Goal: Book appointment/travel/reservation

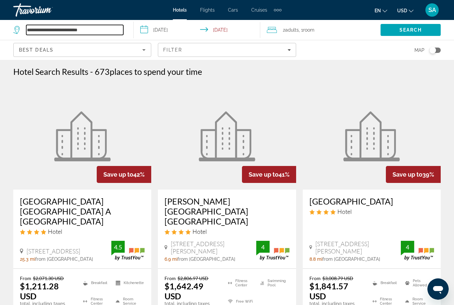
click at [106, 27] on input "**********" at bounding box center [74, 30] width 97 height 10
type input "*********"
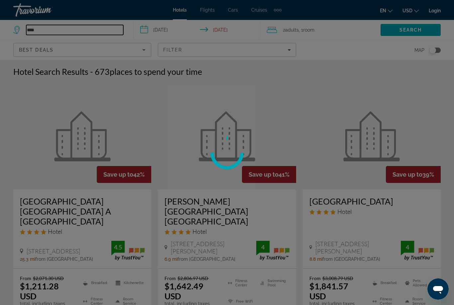
type input "*****"
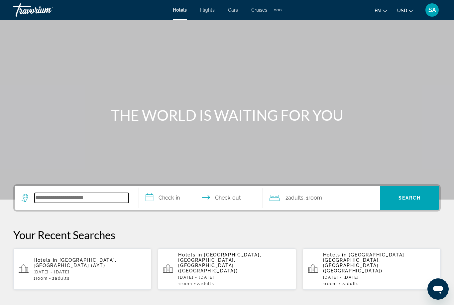
click at [106, 195] on input "Search hotel destination" at bounding box center [82, 198] width 94 height 10
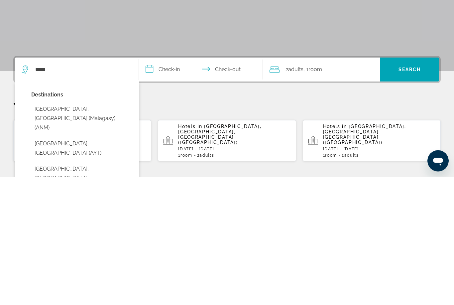
click at [69, 266] on button "Antalya, Turkey (AYT)" at bounding box center [81, 277] width 101 height 22
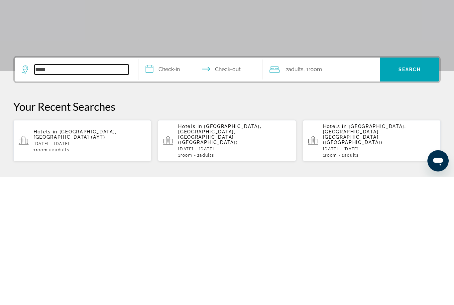
type input "**********"
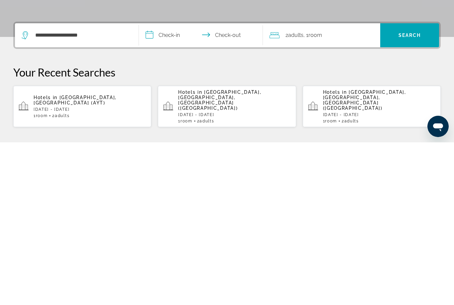
click at [154, 186] on input "**********" at bounding box center [202, 199] width 127 height 26
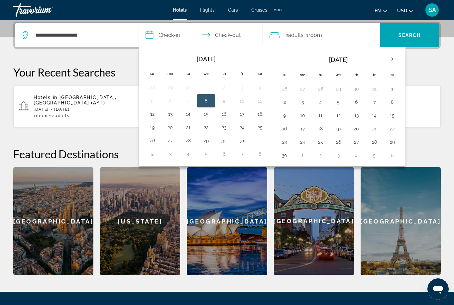
click at [284, 115] on button "9" at bounding box center [284, 115] width 11 height 9
click at [286, 99] on button "2" at bounding box center [284, 101] width 11 height 9
type input "**********"
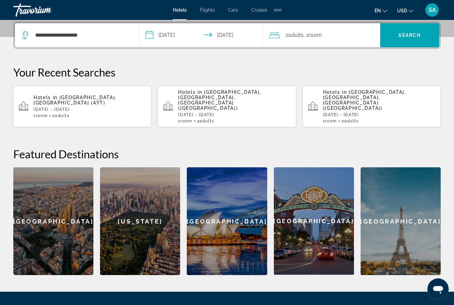
click at [203, 32] on input "**********" at bounding box center [202, 36] width 127 height 26
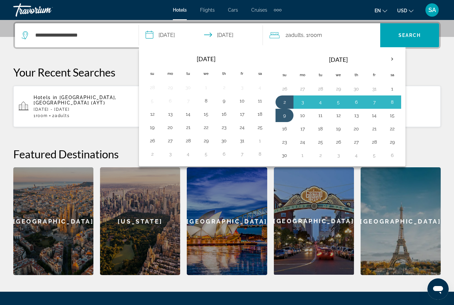
click at [406, 30] on span "Search" at bounding box center [409, 35] width 59 height 16
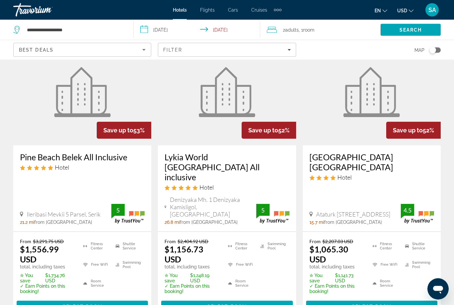
scroll to position [329, 0]
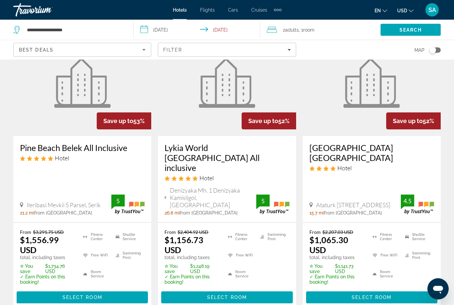
click at [111, 290] on span "Main content" at bounding box center [82, 298] width 131 height 16
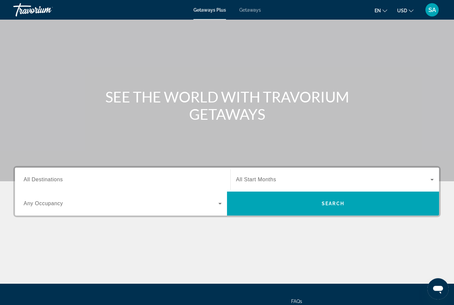
scroll to position [57, 0]
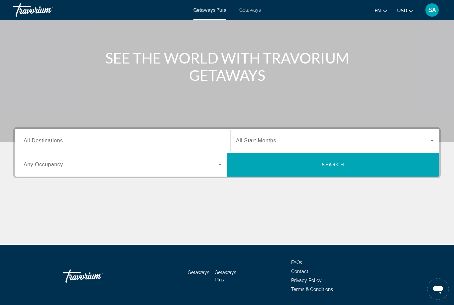
click at [39, 137] on input "Destination All Destinations" at bounding box center [123, 141] width 198 height 8
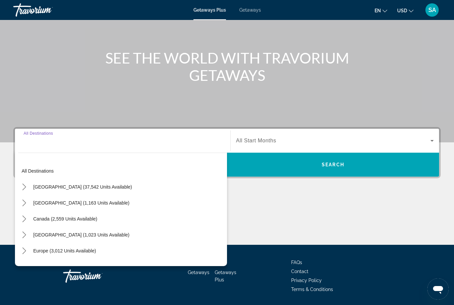
click at [253, 10] on span "Getaways" at bounding box center [250, 9] width 22 height 5
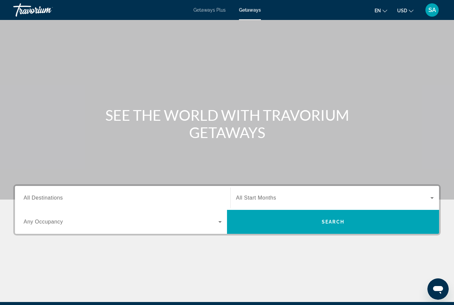
click at [305, 216] on span "Search" at bounding box center [333, 222] width 212 height 16
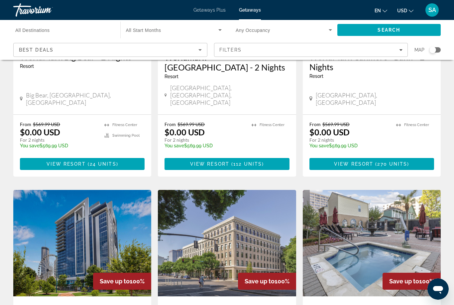
scroll to position [654, 0]
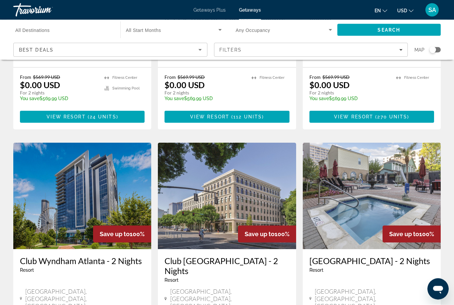
click at [404, 49] on span "Filters" at bounding box center [312, 50] width 194 height 16
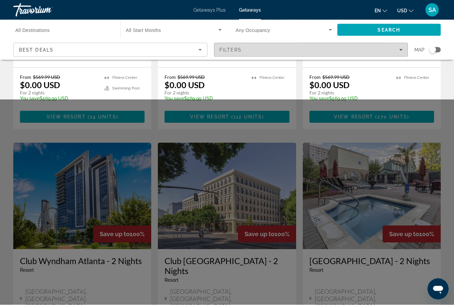
scroll to position [693, 0]
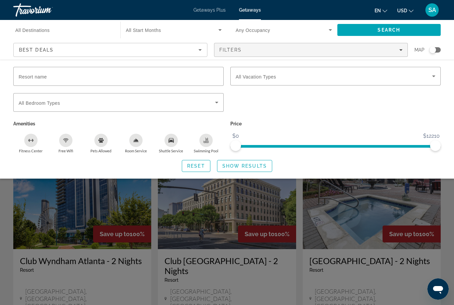
click at [436, 74] on icon "Search widget" at bounding box center [434, 76] width 8 height 8
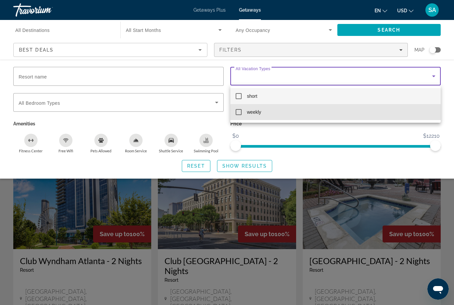
click at [235, 112] on mat-option "weekly" at bounding box center [335, 112] width 211 height 16
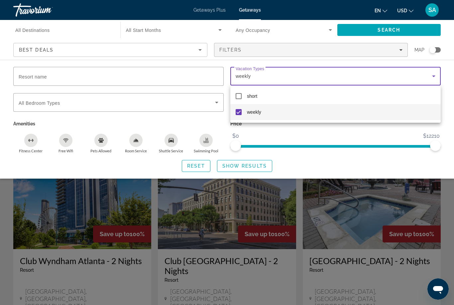
click at [250, 163] on div at bounding box center [227, 152] width 454 height 305
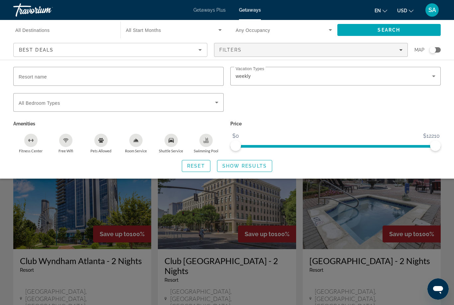
click at [255, 166] on span "Show Results" at bounding box center [244, 165] width 45 height 5
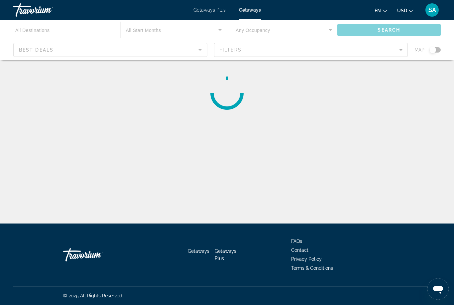
scroll to position [21, 0]
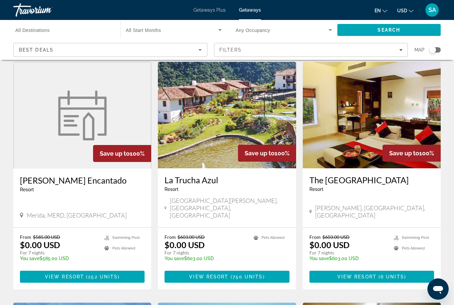
click at [74, 32] on input "Destination All Destinations" at bounding box center [63, 30] width 96 height 8
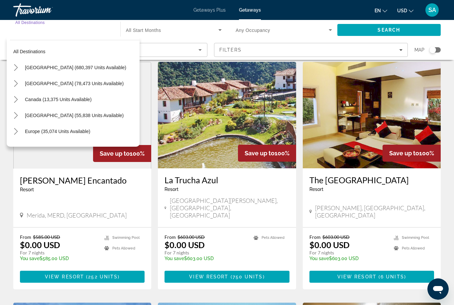
click at [34, 64] on span "Select destination: United States (680,397 units available)" at bounding box center [81, 68] width 118 height 16
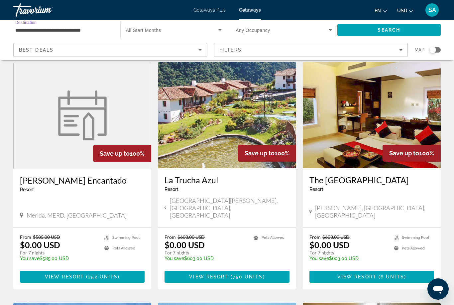
click at [377, 29] on span "Search" at bounding box center [390, 30] width 104 height 16
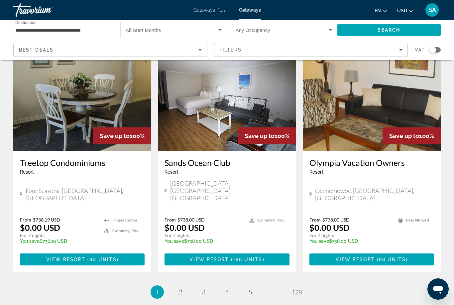
scroll to position [800, 0]
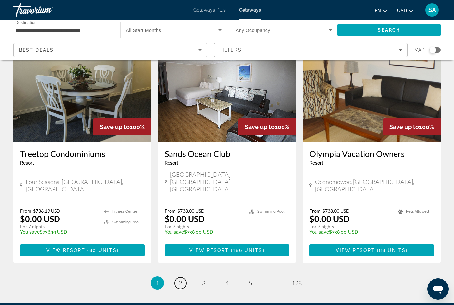
click at [181, 279] on span "2" at bounding box center [180, 282] width 3 height 7
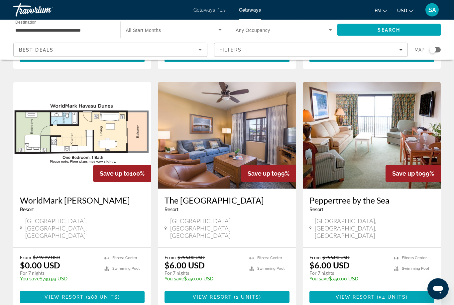
scroll to position [734, 0]
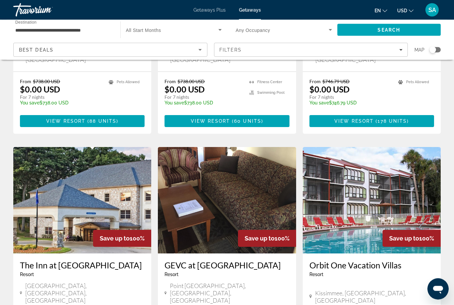
click at [54, 27] on input "**********" at bounding box center [63, 30] width 96 height 8
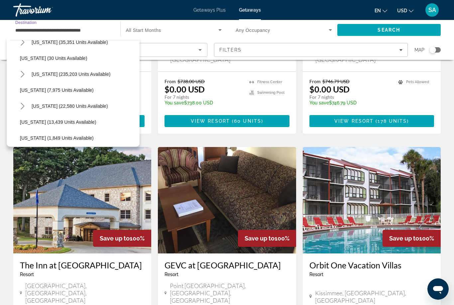
scroll to position [89, 0]
click at [25, 73] on icon "Toggle Florida (235,203 units available) submenu" at bounding box center [22, 74] width 7 height 7
click at [87, 86] on span "Select destination: Orlando & Disney Area (96,887 units available)" at bounding box center [81, 90] width 116 height 16
type input "**********"
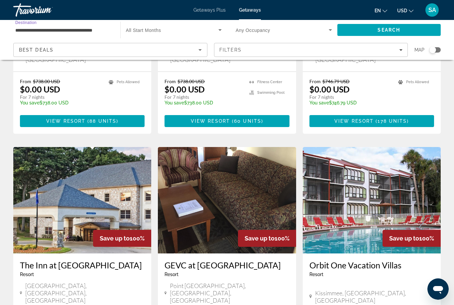
click at [379, 26] on span "Search" at bounding box center [390, 30] width 104 height 16
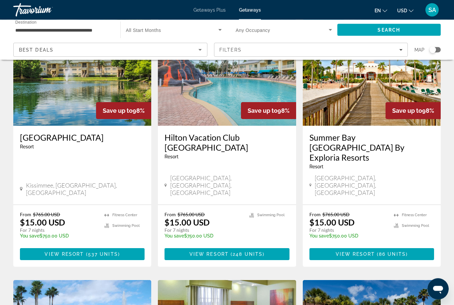
scroll to position [548, 0]
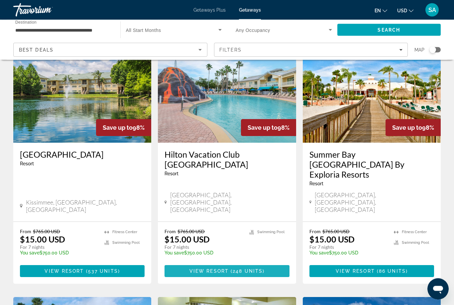
click at [241, 269] on span "248 units" at bounding box center [248, 271] width 30 height 5
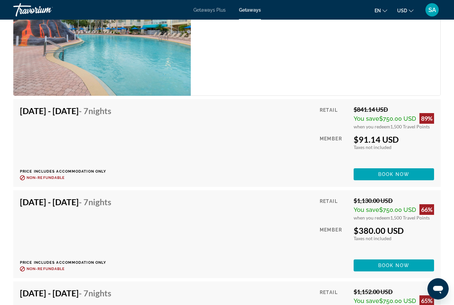
scroll to position [2132, 0]
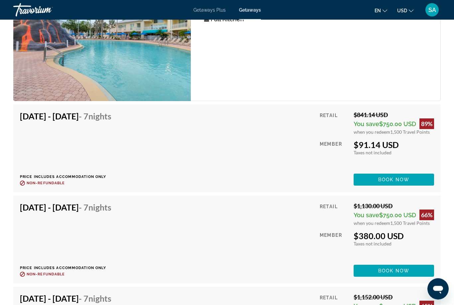
click at [211, 9] on span "Getaways Plus" at bounding box center [210, 9] width 32 height 5
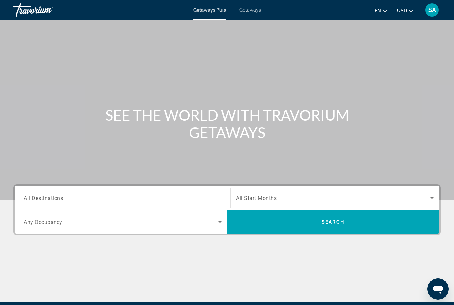
click at [40, 201] on div "Destination All Destinations" at bounding box center [123, 198] width 198 height 19
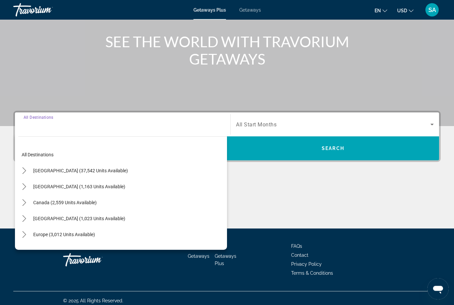
scroll to position [78, 0]
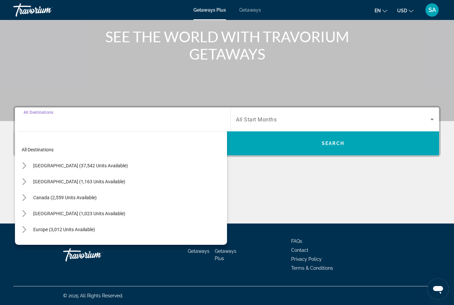
click at [27, 166] on icon "Toggle United States (37,542 units available) submenu" at bounding box center [24, 165] width 7 height 7
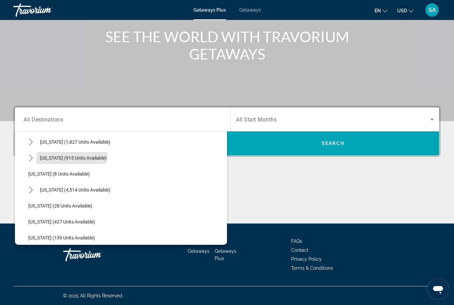
scroll to position [73, 0]
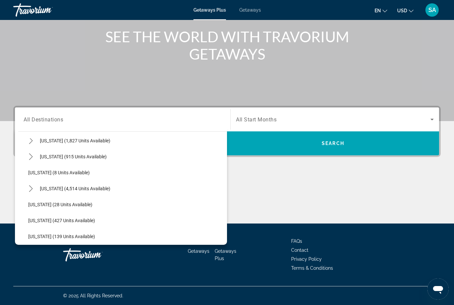
click at [35, 187] on mat-icon "Toggle Florida (4,514 units available) submenu" at bounding box center [31, 189] width 12 height 12
click at [60, 204] on span "[GEOGRAPHIC_DATA] (6,640 units available)" at bounding box center [81, 204] width 92 height 5
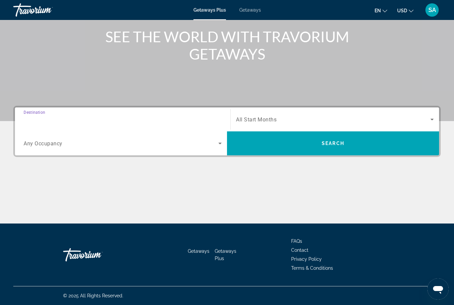
type input "**********"
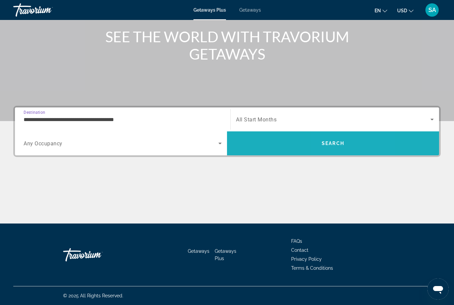
click at [352, 140] on span "Search" at bounding box center [333, 143] width 212 height 16
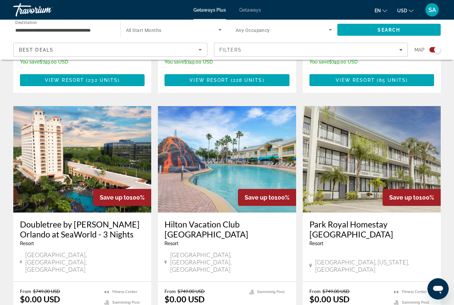
scroll to position [951, 0]
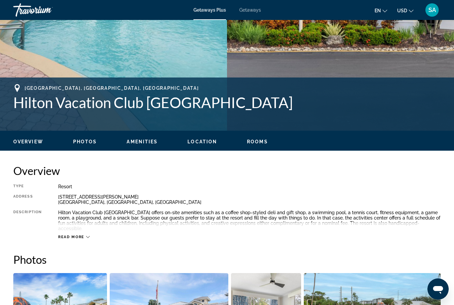
scroll to position [21, 0]
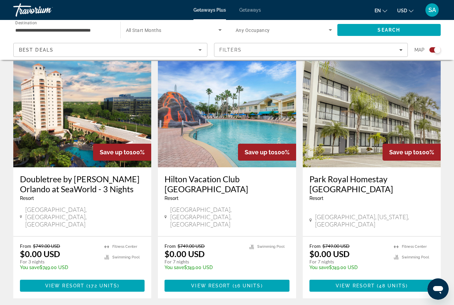
scroll to position [1008, 0]
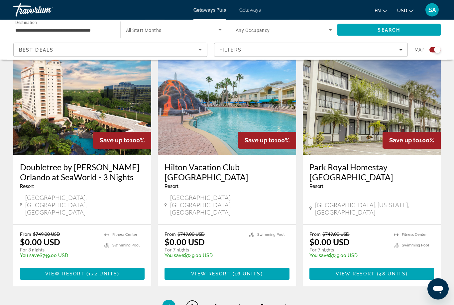
click at [192, 303] on span "2" at bounding box center [192, 306] width 3 height 7
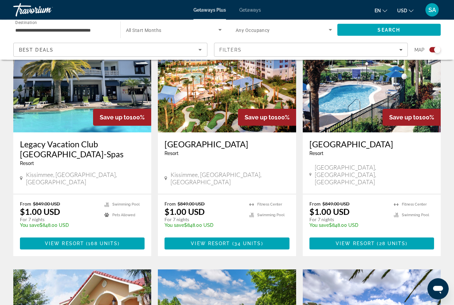
scroll to position [263, 0]
click at [232, 241] on span "Main content" at bounding box center [231, 243] width 2 height 5
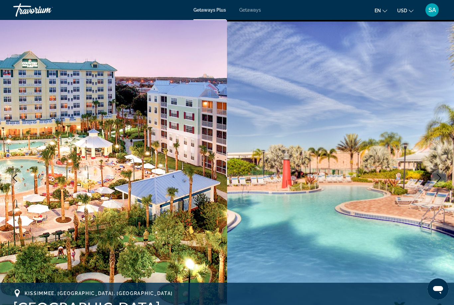
click at [438, 178] on icon "Next image" at bounding box center [439, 178] width 8 height 8
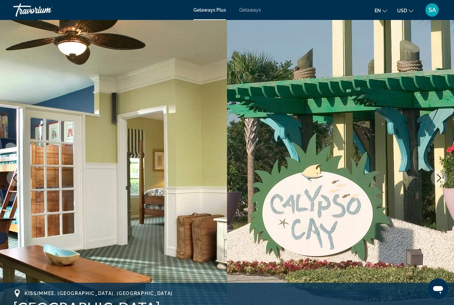
click at [437, 175] on icon "Next image" at bounding box center [439, 178] width 8 height 8
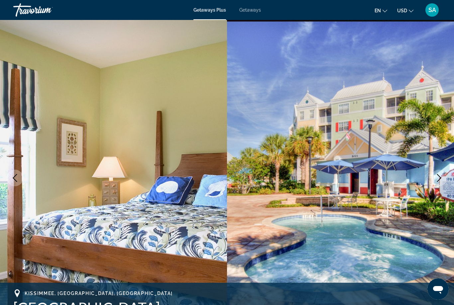
click at [439, 175] on icon "Next image" at bounding box center [439, 178] width 8 height 8
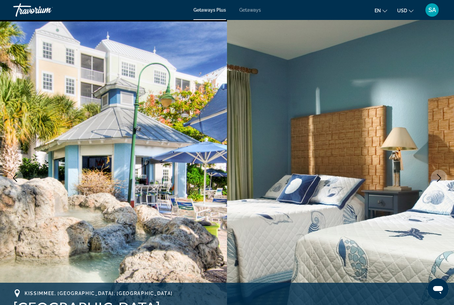
click at [437, 175] on icon "Next image" at bounding box center [439, 178] width 8 height 8
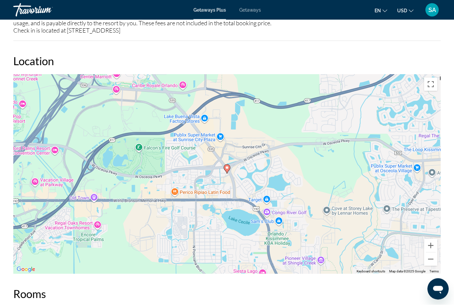
scroll to position [936, 0]
click at [431, 252] on button "Zoom out" at bounding box center [430, 258] width 13 height 13
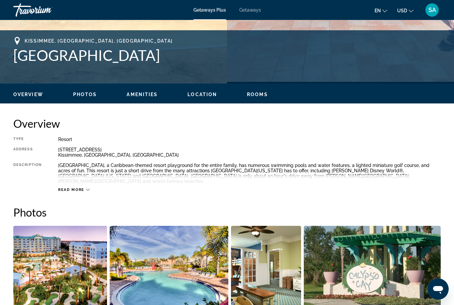
scroll to position [0, 0]
